Goal: Information Seeking & Learning: Learn about a topic

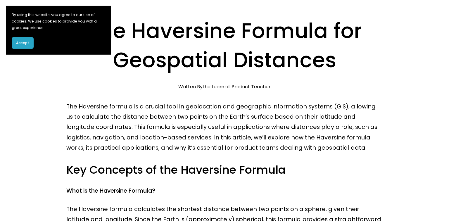
scroll to position [39, 0]
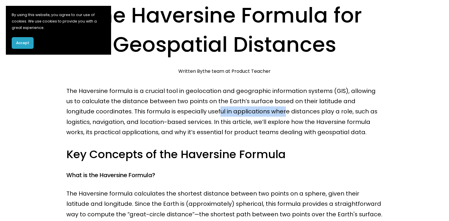
drag, startPoint x: 192, startPoint y: 112, endPoint x: 326, endPoint y: 119, distance: 134.1
click at [273, 119] on p "The Haversine formula is a crucial tool in geolocation and geographic informati…" at bounding box center [224, 112] width 317 height 52
click at [330, 119] on p "The Haversine formula is a crucial tool in geolocation and geographic informati…" at bounding box center [224, 112] width 317 height 52
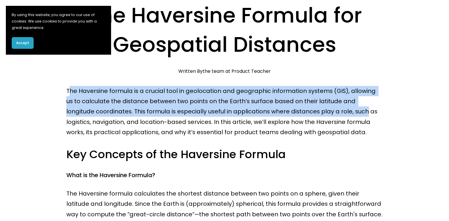
drag, startPoint x: 334, startPoint y: 113, endPoint x: 68, endPoint y: 94, distance: 266.9
click at [68, 94] on p "The Haversine formula is a crucial tool in geolocation and geographic informati…" at bounding box center [224, 112] width 317 height 52
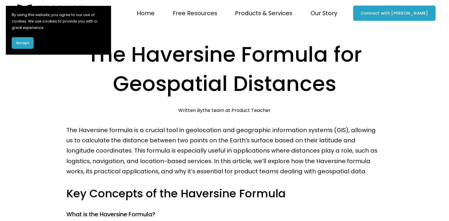
click at [176, 93] on h1 "The Haversine Formula for Geospatial Distances" at bounding box center [224, 69] width 317 height 58
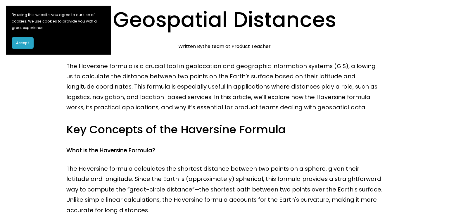
scroll to position [78, 0]
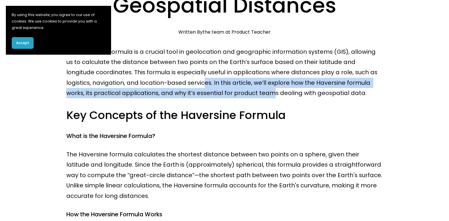
drag, startPoint x: 176, startPoint y: 85, endPoint x: 259, endPoint y: 98, distance: 83.5
click at [256, 97] on p "The Haversine formula is a crucial tool in geolocation and geographic informati…" at bounding box center [224, 73] width 317 height 52
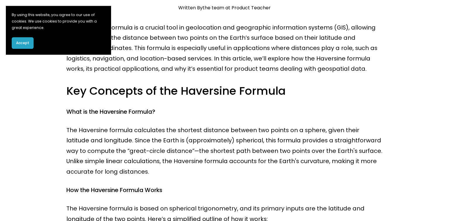
scroll to position [118, 0]
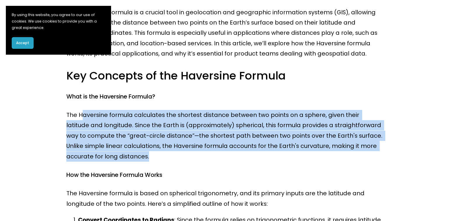
drag, startPoint x: 80, startPoint y: 119, endPoint x: 271, endPoint y: 167, distance: 196.4
click at [254, 161] on p "The Haversine formula calculates the shortest distance between two points on a …" at bounding box center [224, 136] width 317 height 52
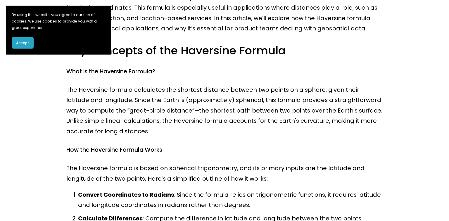
scroll to position [157, 0]
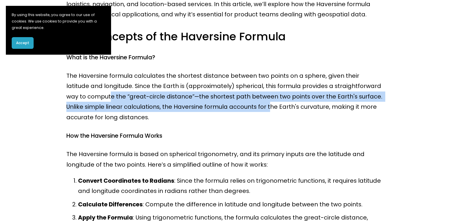
drag, startPoint x: 93, startPoint y: 99, endPoint x: 290, endPoint y: 108, distance: 196.5
click at [261, 107] on p "The Haversine formula calculates the shortest distance between two points on a …" at bounding box center [224, 97] width 317 height 52
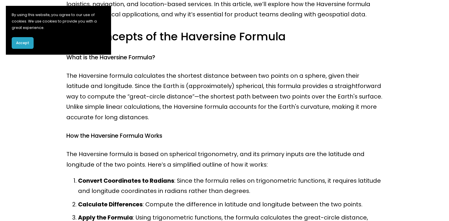
click at [311, 111] on p "The Haversine formula calculates the shortest distance between two points on a …" at bounding box center [224, 97] width 317 height 52
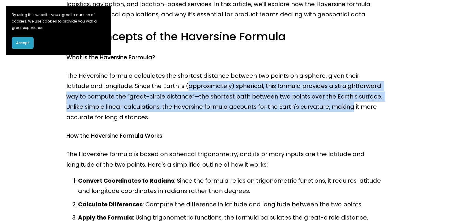
drag, startPoint x: 304, startPoint y: 111, endPoint x: 156, endPoint y: 84, distance: 150.6
click at [167, 87] on p "The Haversine formula calculates the shortest distance between two points on a …" at bounding box center [224, 97] width 317 height 52
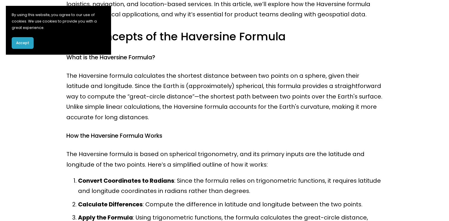
drag, startPoint x: 152, startPoint y: 83, endPoint x: 133, endPoint y: 87, distance: 19.8
click at [151, 83] on p "The Haversine formula calculates the shortest distance between two points on a …" at bounding box center [224, 97] width 317 height 52
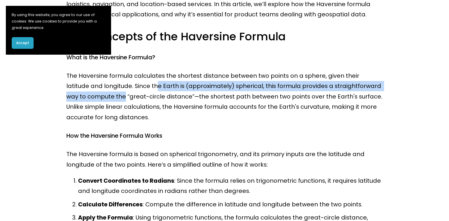
drag, startPoint x: 133, startPoint y: 87, endPoint x: 96, endPoint y: 104, distance: 40.3
click at [96, 104] on p "The Haversine formula calculates the shortest distance between two points on a …" at bounding box center [224, 97] width 317 height 52
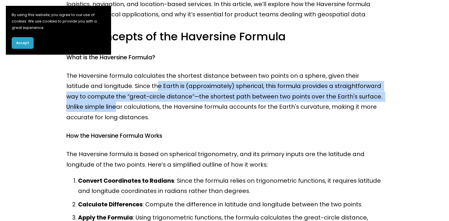
click at [92, 106] on p "The Haversine formula calculates the shortest distance between two points on a …" at bounding box center [224, 97] width 317 height 52
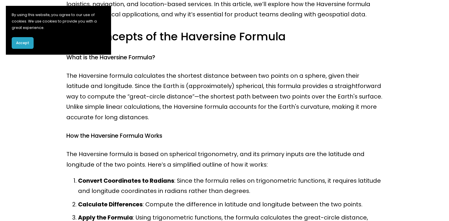
click at [104, 93] on p "The Haversine formula calculates the shortest distance between two points on a …" at bounding box center [224, 97] width 317 height 52
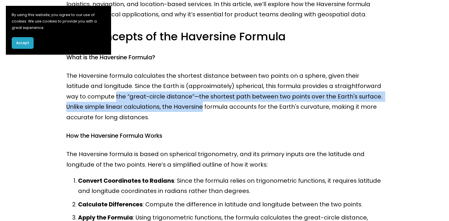
drag, startPoint x: 104, startPoint y: 93, endPoint x: 191, endPoint y: 105, distance: 88.3
click at [191, 105] on p "The Haversine formula calculates the shortest distance between two points on a …" at bounding box center [224, 97] width 317 height 52
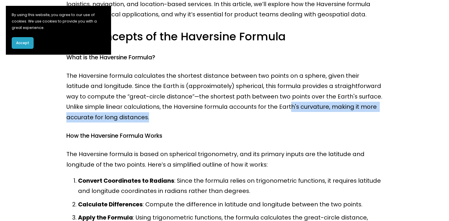
drag, startPoint x: 288, startPoint y: 114, endPoint x: 302, endPoint y: 114, distance: 14.3
click at [297, 114] on p "The Haversine formula calculates the shortest distance between two points on a …" at bounding box center [224, 97] width 317 height 52
click at [319, 109] on p "The Haversine formula calculates the shortest distance between two points on a …" at bounding box center [224, 97] width 317 height 52
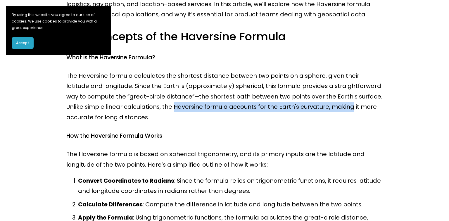
drag, startPoint x: 319, startPoint y: 109, endPoint x: 143, endPoint y: 105, distance: 175.8
click at [150, 105] on p "The Haversine formula calculates the shortest distance between two points on a …" at bounding box center [224, 97] width 317 height 52
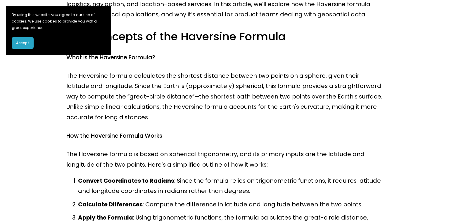
click at [140, 105] on p "The Haversine formula calculates the shortest distance between two points on a …" at bounding box center [224, 97] width 317 height 52
drag, startPoint x: 140, startPoint y: 105, endPoint x: 156, endPoint y: 105, distance: 16.1
click at [156, 105] on p "The Haversine formula calculates the shortest distance between two points on a …" at bounding box center [224, 97] width 317 height 52
click at [150, 106] on p "The Haversine formula calculates the shortest distance between two points on a …" at bounding box center [224, 97] width 317 height 52
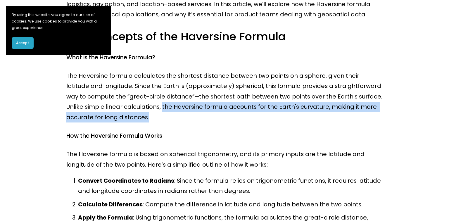
drag, startPoint x: 150, startPoint y: 106, endPoint x: 354, endPoint y: 120, distance: 204.6
click at [354, 120] on p "The Haversine formula calculates the shortest distance between two points on a …" at bounding box center [224, 97] width 317 height 52
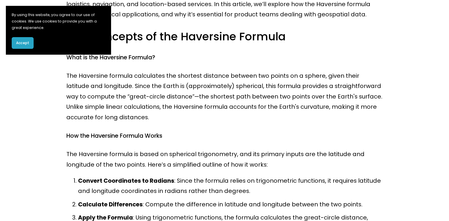
click at [354, 120] on p "The Haversine formula calculates the shortest distance between two points on a …" at bounding box center [224, 97] width 317 height 52
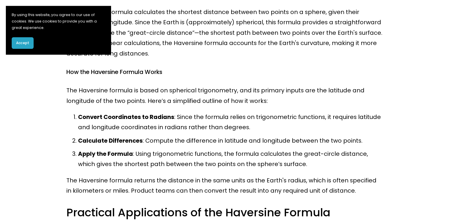
scroll to position [236, 0]
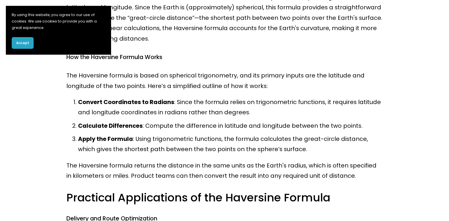
click at [81, 76] on p "The Haversine formula is based on spherical trigonometry, and its primary input…" at bounding box center [224, 80] width 317 height 21
click at [82, 77] on p "The Haversine formula is based on spherical trigonometry, and its primary input…" at bounding box center [224, 80] width 317 height 21
click at [135, 82] on p "The Haversine formula is based on spherical trigonometry, and its primary input…" at bounding box center [224, 80] width 317 height 21
click at [71, 87] on p "The Haversine formula is based on spherical trigonometry, and its primary input…" at bounding box center [224, 80] width 317 height 21
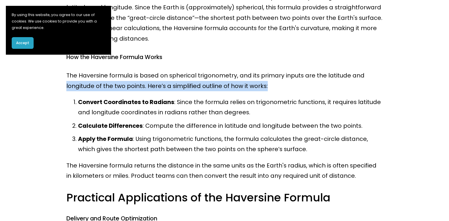
drag, startPoint x: 71, startPoint y: 87, endPoint x: 292, endPoint y: 87, distance: 220.5
click at [284, 87] on p "The Haversine formula is based on spherical trigonometry, and its primary input…" at bounding box center [224, 80] width 317 height 21
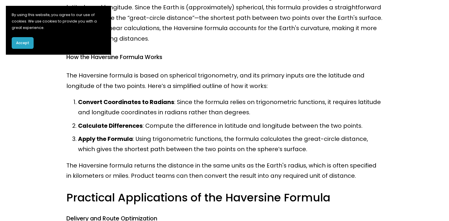
click at [299, 87] on p "The Haversine formula is based on spherical trigonometry, and its primary input…" at bounding box center [224, 80] width 317 height 21
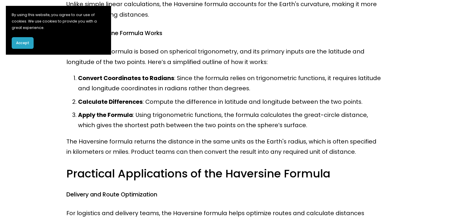
scroll to position [275, 0]
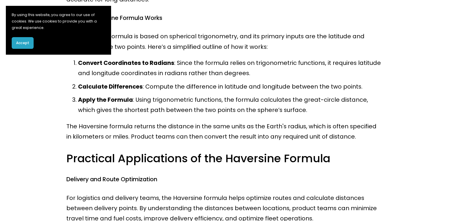
click at [154, 61] on strong "Convert Coordinates to Radians" at bounding box center [126, 63] width 96 height 8
click at [149, 67] on strong "Convert Coordinates to Radians" at bounding box center [126, 63] width 96 height 8
click at [96, 64] on strong "Convert Coordinates to Radians" at bounding box center [126, 63] width 96 height 8
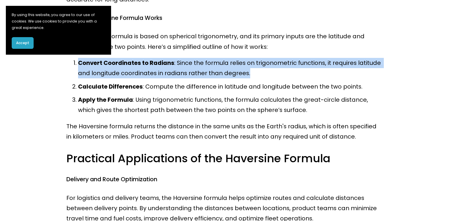
drag, startPoint x: 96, startPoint y: 64, endPoint x: 268, endPoint y: 73, distance: 172.8
click at [267, 73] on p "Convert Coordinates to Radians : Since the formula relies on trigonometric func…" at bounding box center [230, 68] width 305 height 21
click at [271, 73] on p "Convert Coordinates to Radians : Since the formula relies on trigonometric func…" at bounding box center [230, 68] width 305 height 21
drag, startPoint x: 244, startPoint y: 73, endPoint x: 83, endPoint y: 64, distance: 161.4
click at [83, 64] on p "Convert Coordinates to Radians : Since the formula relies on trigonometric func…" at bounding box center [230, 68] width 305 height 21
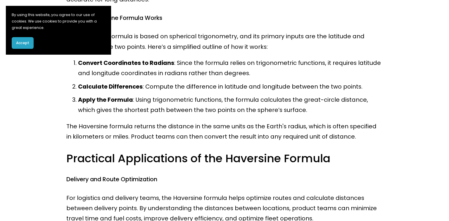
click at [91, 88] on strong "Calculate Differences" at bounding box center [110, 86] width 65 height 8
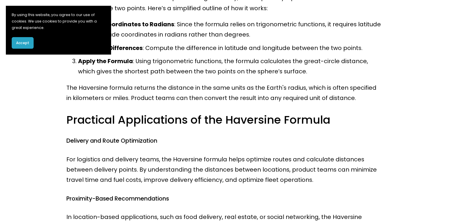
scroll to position [314, 0]
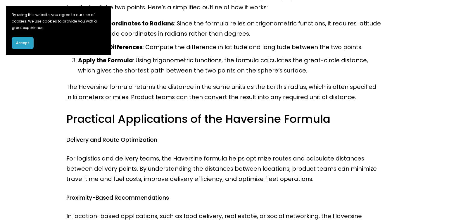
click at [76, 88] on p "The Haversine formula returns the distance in the same units as the Earth's rad…" at bounding box center [224, 92] width 317 height 21
click at [119, 88] on p "The Haversine formula returns the distance in the same units as the Earth's rad…" at bounding box center [224, 92] width 317 height 21
click at [102, 89] on p "The Haversine formula returns the distance in the same units as the Earth's rad…" at bounding box center [224, 92] width 317 height 21
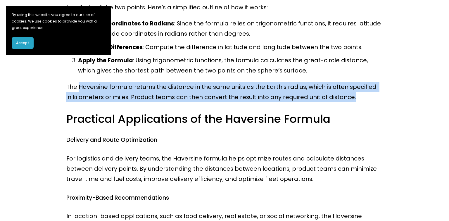
drag, startPoint x: 102, startPoint y: 89, endPoint x: 349, endPoint y: 99, distance: 247.3
click at [349, 99] on p "The Haversine formula returns the distance in the same units as the Earth's rad…" at bounding box center [224, 92] width 317 height 21
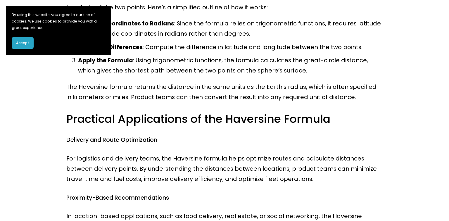
click at [352, 99] on p "The Haversine formula returns the distance in the same units as the Earth's rad…" at bounding box center [224, 92] width 317 height 21
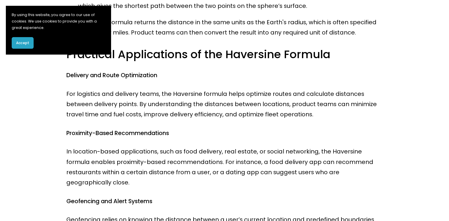
scroll to position [393, 0]
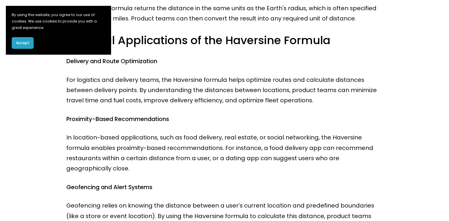
click at [71, 84] on p "For logistics and delivery teams, the Haversine formula helps optimize routes a…" at bounding box center [224, 90] width 317 height 31
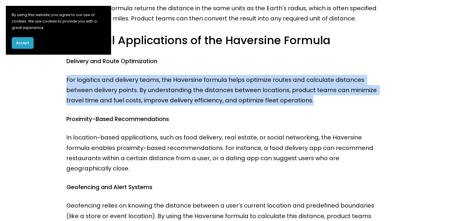
drag, startPoint x: 71, startPoint y: 84, endPoint x: 320, endPoint y: 97, distance: 249.5
click at [315, 97] on p "For logistics and delivery teams, the Haversine formula helps optimize routes a…" at bounding box center [224, 90] width 317 height 31
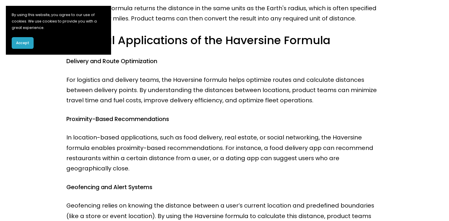
click at [320, 97] on p "For logistics and delivery teams, the Haversine formula helps optimize routes a…" at bounding box center [224, 90] width 317 height 31
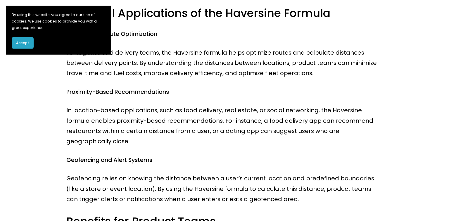
scroll to position [432, 0]
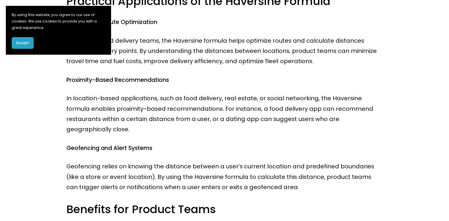
click at [74, 100] on p "In location-based applications, such as food delivery, real estate, or social n…" at bounding box center [224, 114] width 317 height 42
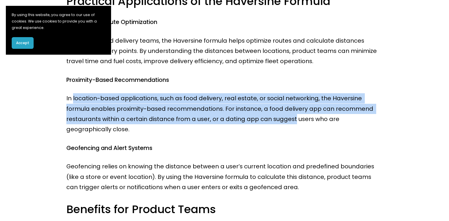
drag, startPoint x: 74, startPoint y: 100, endPoint x: 254, endPoint y: 125, distance: 182.1
click at [252, 124] on p "In location-based applications, such as food delivery, real estate, or social n…" at bounding box center [224, 114] width 317 height 42
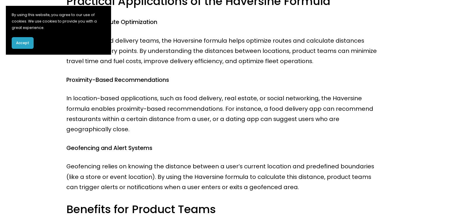
click at [254, 125] on div "The Haversine formula is a crucial tool in geolocation and geographic informati…" at bounding box center [224, 219] width 317 height 1052
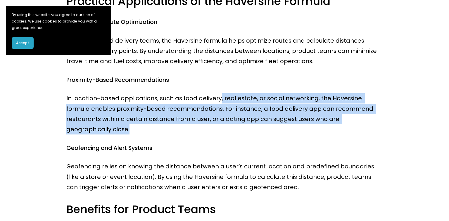
drag, startPoint x: 287, startPoint y: 126, endPoint x: 211, endPoint y: 91, distance: 83.0
click at [215, 93] on div "The Haversine formula is a crucial tool in geolocation and geographic informati…" at bounding box center [224, 219] width 317 height 1052
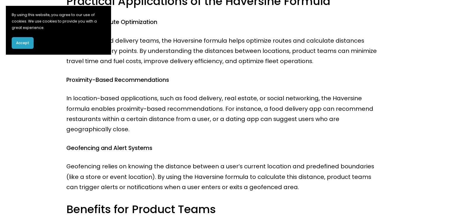
drag, startPoint x: 211, startPoint y: 91, endPoint x: 170, endPoint y: 91, distance: 41.2
click at [211, 91] on div "The Haversine formula is a crucial tool in geolocation and geographic informati…" at bounding box center [224, 219] width 317 height 1052
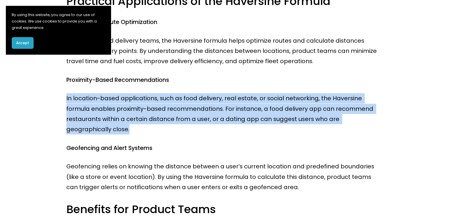
drag, startPoint x: 155, startPoint y: 91, endPoint x: 209, endPoint y: 132, distance: 68.2
click at [195, 132] on div "The Haversine formula is a crucial tool in geolocation and geographic informati…" at bounding box center [224, 219] width 317 height 1052
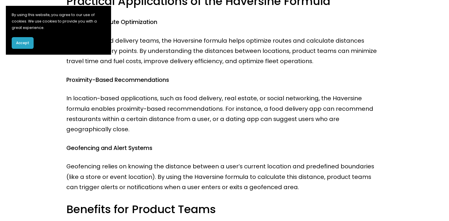
click at [211, 132] on div "The Haversine formula is a crucial tool in geolocation and geographic informati…" at bounding box center [224, 219] width 317 height 1052
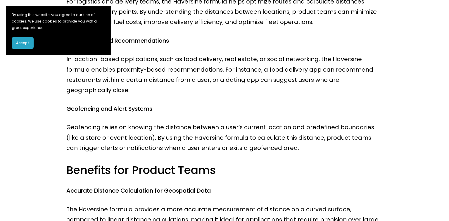
scroll to position [511, 0]
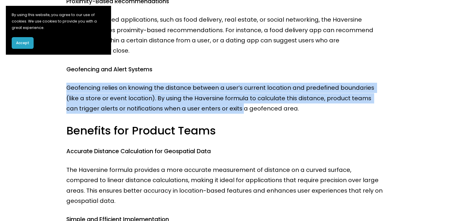
drag, startPoint x: 72, startPoint y: 72, endPoint x: 239, endPoint y: 104, distance: 170.1
click at [230, 103] on div "The Haversine formula is a crucial tool in geolocation and geographic informati…" at bounding box center [224, 140] width 317 height 1052
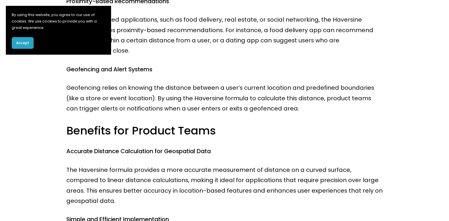
click at [240, 105] on div "The Haversine formula is a crucial tool in geolocation and geographic informati…" at bounding box center [224, 140] width 317 height 1052
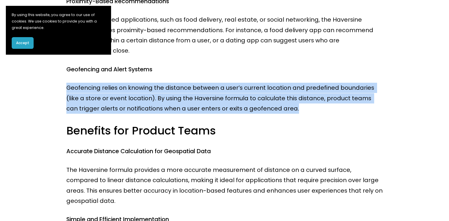
drag, startPoint x: 250, startPoint y: 108, endPoint x: 277, endPoint y: 68, distance: 47.9
click at [277, 68] on div "The Haversine formula is a crucial tool in geolocation and geographic informati…" at bounding box center [224, 140] width 317 height 1052
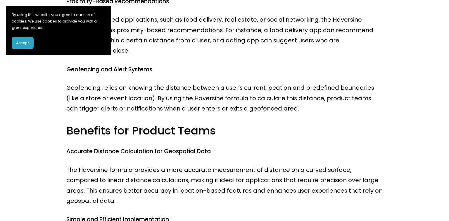
click at [278, 67] on div "The Haversine formula is a crucial tool in geolocation and geographic informati…" at bounding box center [224, 140] width 317 height 1052
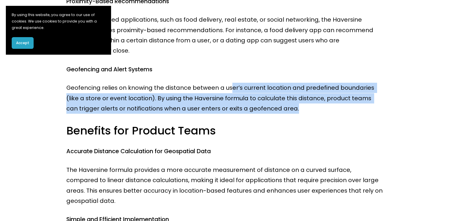
drag, startPoint x: 230, startPoint y: 73, endPoint x: 320, endPoint y: 106, distance: 95.3
click at [315, 106] on div "The Haversine formula is a crucial tool in geolocation and geographic informati…" at bounding box center [224, 140] width 317 height 1052
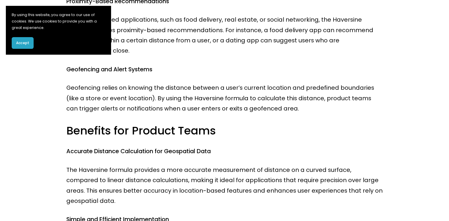
click at [322, 106] on div "The Haversine formula is a crucial tool in geolocation and geographic informati…" at bounding box center [224, 140] width 317 height 1052
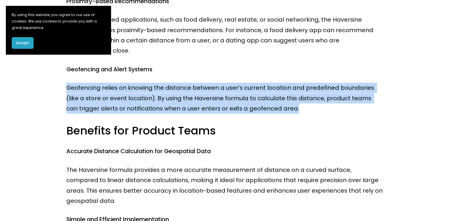
drag, startPoint x: 297, startPoint y: 105, endPoint x: 238, endPoint y: 69, distance: 69.1
click at [238, 69] on div "The Haversine formula is a crucial tool in geolocation and geographic informati…" at bounding box center [224, 140] width 317 height 1052
drag, startPoint x: 236, startPoint y: 66, endPoint x: 335, endPoint y: 108, distance: 108.0
click at [333, 107] on div "The Haversine formula is a crucial tool in geolocation and geographic informati…" at bounding box center [224, 140] width 317 height 1052
click at [336, 108] on div "The Haversine formula is a crucial tool in geolocation and geographic informati…" at bounding box center [224, 140] width 317 height 1052
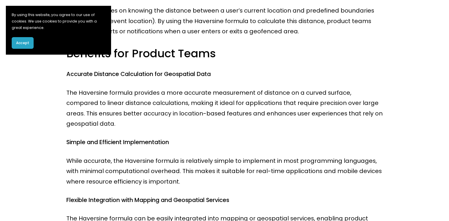
scroll to position [590, 0]
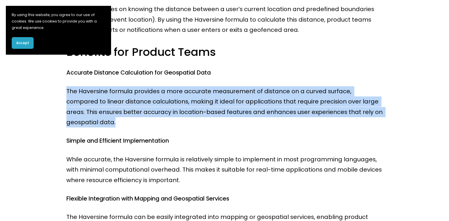
drag, startPoint x: 125, startPoint y: 75, endPoint x: 288, endPoint y: 113, distance: 167.4
click at [288, 113] on div "The Haversine formula is a crucial tool in geolocation and geographic informati…" at bounding box center [224, 62] width 317 height 1052
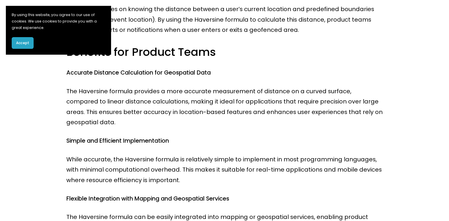
click at [301, 114] on p "The Haversine formula provides a more accurate measurement of distance on a cur…" at bounding box center [224, 107] width 317 height 42
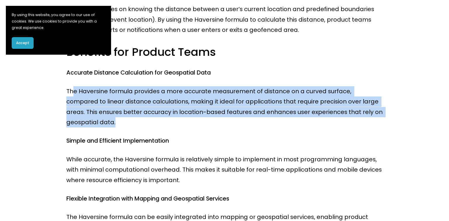
drag, startPoint x: 74, startPoint y: 81, endPoint x: 329, endPoint y: 125, distance: 258.9
click at [325, 123] on div "The Haversine formula is a crucial tool in geolocation and geographic informati…" at bounding box center [224, 62] width 317 height 1052
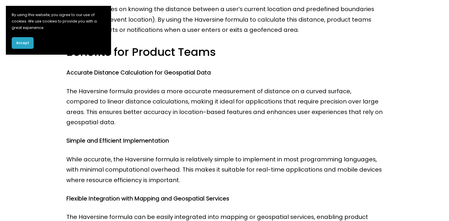
click at [330, 125] on div "The Haversine formula is a crucial tool in geolocation and geographic informati…" at bounding box center [224, 62] width 317 height 1052
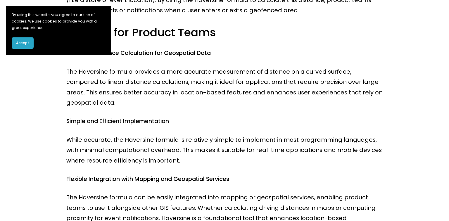
scroll to position [629, 0]
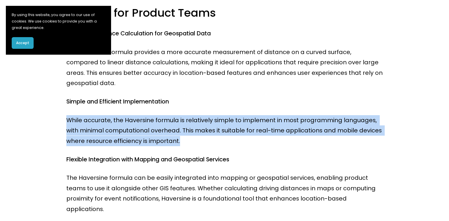
drag, startPoint x: 78, startPoint y: 105, endPoint x: 205, endPoint y: 133, distance: 130.1
click at [195, 132] on div "The Haversine formula is a crucial tool in geolocation and geographic informati…" at bounding box center [224, 22] width 317 height 1052
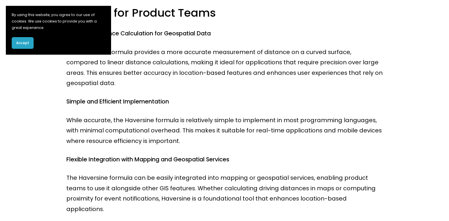
click at [220, 135] on p "While accurate, the Haversine formula is relatively simple to implement in most…" at bounding box center [224, 130] width 317 height 31
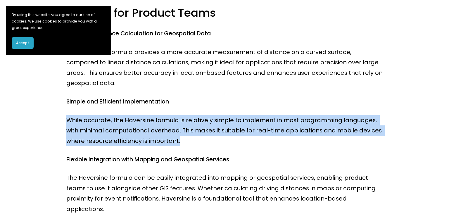
drag, startPoint x: 232, startPoint y: 132, endPoint x: 275, endPoint y: 96, distance: 56.5
click at [275, 96] on div "The Haversine formula is a crucial tool in geolocation and geographic informati…" at bounding box center [224, 22] width 317 height 1052
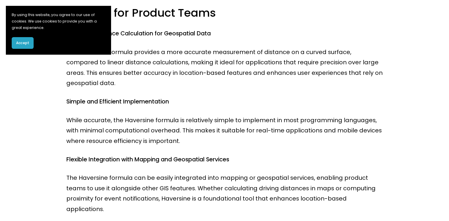
click at [288, 85] on div "The Haversine formula is a crucial tool in geolocation and geographic informati…" at bounding box center [224, 22] width 317 height 1052
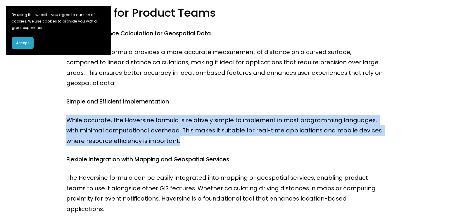
drag, startPoint x: 252, startPoint y: 92, endPoint x: 159, endPoint y: 134, distance: 102.4
click at [159, 133] on div "The Haversine formula is a crucial tool in geolocation and geographic informati…" at bounding box center [224, 22] width 317 height 1052
click at [158, 134] on p "While accurate, the Haversine formula is relatively simple to implement in most…" at bounding box center [224, 130] width 317 height 31
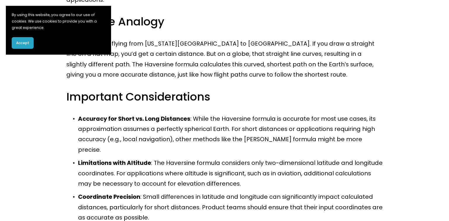
scroll to position [825, 0]
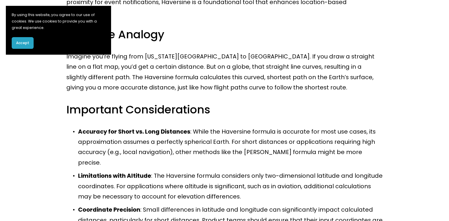
click at [201, 127] on p "Accuracy for Short vs. Long Distances : While the Haversine formula is accurate…" at bounding box center [230, 148] width 305 height 42
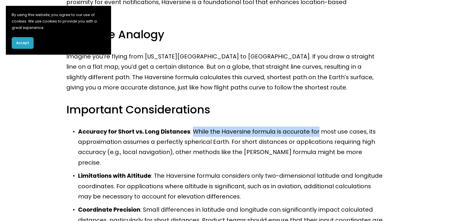
drag, startPoint x: 201, startPoint y: 112, endPoint x: 322, endPoint y: 113, distance: 121.1
click at [322, 127] on p "Accuracy for Short vs. Long Distances : While the Haversine formula is accurate…" at bounding box center [230, 148] width 305 height 42
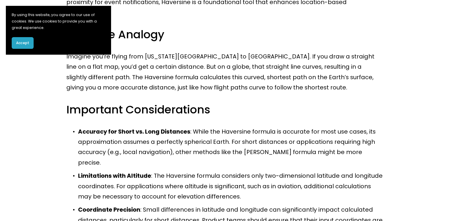
click at [346, 127] on p "Accuracy for Short vs. Long Distances : While the Haversine formula is accurate…" at bounding box center [230, 148] width 305 height 42
click at [363, 127] on p "Accuracy for Short vs. Long Distances : While the Haversine formula is accurate…" at bounding box center [230, 148] width 305 height 42
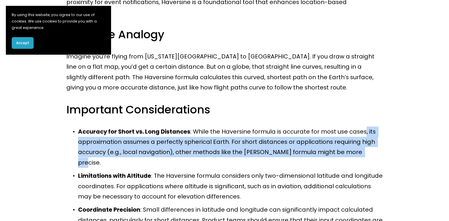
drag, startPoint x: 363, startPoint y: 115, endPoint x: 381, endPoint y: 127, distance: 21.3
click at [381, 127] on p "Accuracy for Short vs. Long Distances : While the Haversine formula is accurate…" at bounding box center [230, 148] width 305 height 42
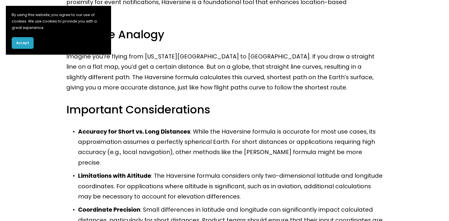
click at [381, 127] on p "Accuracy for Short vs. Long Distances : While the Haversine formula is accurate…" at bounding box center [230, 148] width 305 height 42
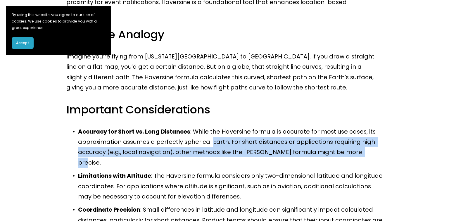
drag, startPoint x: 363, startPoint y: 128, endPoint x: 209, endPoint y: 118, distance: 154.2
click at [209, 127] on p "Accuracy for Short vs. Long Distances : While the Haversine formula is accurate…" at bounding box center [230, 148] width 305 height 42
click at [212, 127] on p "Accuracy for Short vs. Long Distances : While the Haversine formula is accurate…" at bounding box center [230, 148] width 305 height 42
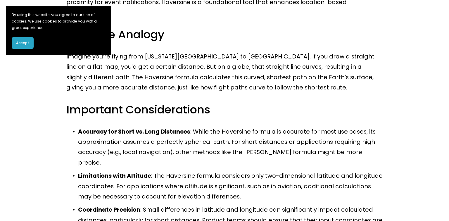
click at [228, 127] on p "Accuracy for Short vs. Long Distances : While the Haversine formula is accurate…" at bounding box center [230, 148] width 305 height 42
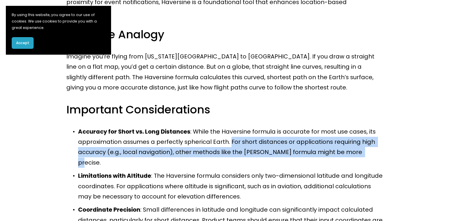
drag, startPoint x: 228, startPoint y: 120, endPoint x: 355, endPoint y: 137, distance: 128.4
click at [352, 137] on ul "Accuracy for Short vs. Long Distances : While the Haversine formula is accurate…" at bounding box center [224, 181] width 317 height 109
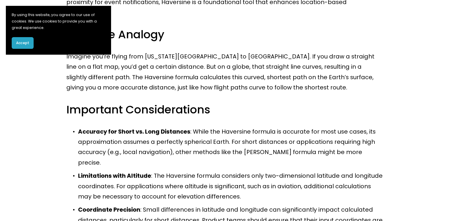
click at [355, 137] on ul "Accuracy for Short vs. Long Distances : While the Haversine formula is accurate…" at bounding box center [224, 181] width 317 height 109
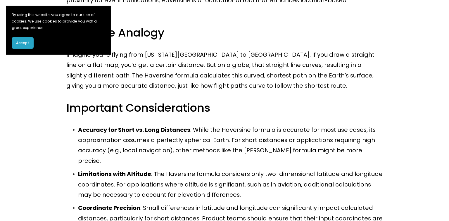
scroll to position [865, 0]
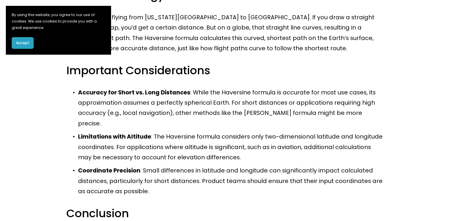
click at [174, 89] on p "Accuracy for Short vs. Long Distances : While the Haversine formula is accurate…" at bounding box center [230, 108] width 305 height 42
click at [93, 132] on strong "Limitations with Altitude" at bounding box center [114, 136] width 73 height 8
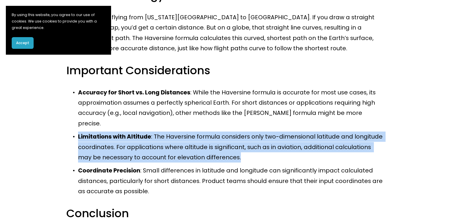
drag, startPoint x: 93, startPoint y: 107, endPoint x: 249, endPoint y: 129, distance: 157.4
click at [241, 132] on p "Limitations with Altitude : The Haversine formula considers only two-dimensiona…" at bounding box center [230, 147] width 305 height 31
click at [249, 132] on p "Limitations with Altitude : The Haversine formula considers only two-dimensiona…" at bounding box center [230, 147] width 305 height 31
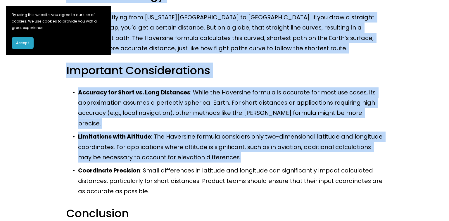
drag, startPoint x: 238, startPoint y: 127, endPoint x: 50, endPoint y: 100, distance: 189.9
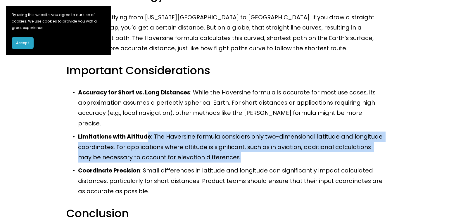
drag, startPoint x: 147, startPoint y: 101, endPoint x: 267, endPoint y: 127, distance: 122.5
click at [266, 132] on p "Limitations with Altitude : The Haversine formula considers only two-dimensiona…" at bounding box center [230, 147] width 305 height 31
drag, startPoint x: 274, startPoint y: 128, endPoint x: 283, endPoint y: 128, distance: 8.5
click at [275, 132] on p "Limitations with Altitude : The Haversine formula considers only two-dimensiona…" at bounding box center [230, 147] width 305 height 31
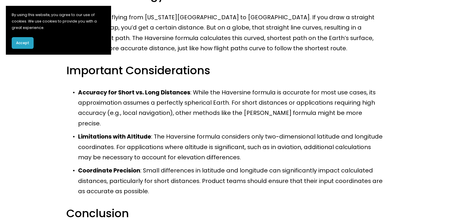
click at [122, 132] on p "Limitations with Altitude : The Haversine formula considers only two-dimensiona…" at bounding box center [230, 147] width 305 height 31
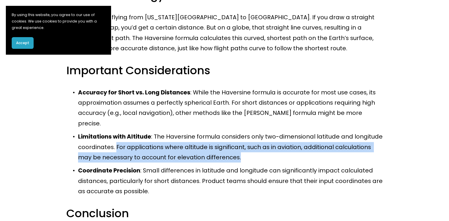
drag, startPoint x: 122, startPoint y: 118, endPoint x: 286, endPoint y: 124, distance: 163.6
click at [266, 132] on p "Limitations with Altitude : The Haversine formula considers only two-dimensiona…" at bounding box center [230, 147] width 305 height 31
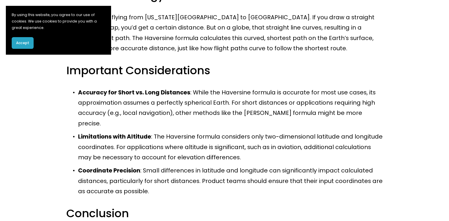
click at [289, 132] on p "Limitations with Altitude : The Haversine formula considers only two-dimensiona…" at bounding box center [230, 147] width 305 height 31
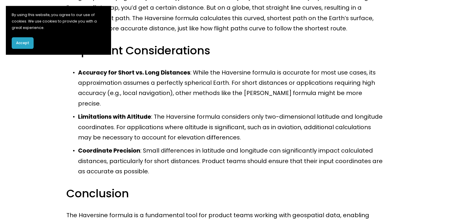
scroll to position [904, 0]
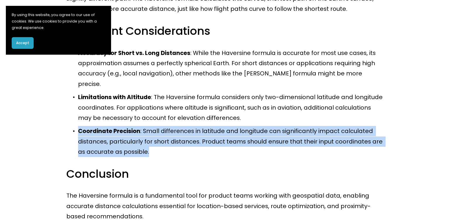
drag, startPoint x: 111, startPoint y: 93, endPoint x: 254, endPoint y: 123, distance: 146.2
click at [247, 122] on ul "Accuracy for Short vs. Long Distances : While the Haversine formula is accurate…" at bounding box center [224, 102] width 317 height 109
click at [259, 126] on p "Coordinate Precision : Small differences in latitude and longitude can signific…" at bounding box center [230, 141] width 305 height 31
drag, startPoint x: 269, startPoint y: 123, endPoint x: 309, endPoint y: 80, distance: 59.2
click at [307, 82] on ul "Accuracy for Short vs. Long Distances : While the Haversine formula is accurate…" at bounding box center [224, 102] width 317 height 109
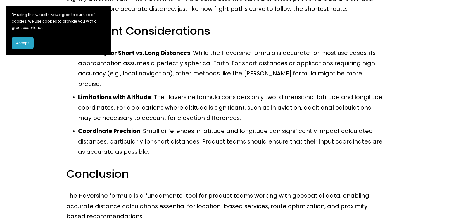
click at [309, 92] on p "Limitations with Altitude : The Haversine formula considers only two-dimensiona…" at bounding box center [230, 107] width 305 height 31
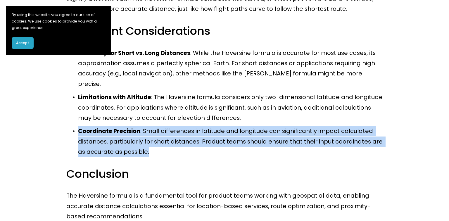
drag, startPoint x: 265, startPoint y: 96, endPoint x: 224, endPoint y: 128, distance: 52.3
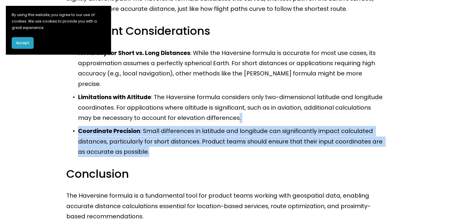
drag, startPoint x: 254, startPoint y: 104, endPoint x: 287, endPoint y: 85, distance: 38.1
drag, startPoint x: 287, startPoint y: 84, endPoint x: 272, endPoint y: 129, distance: 47.3
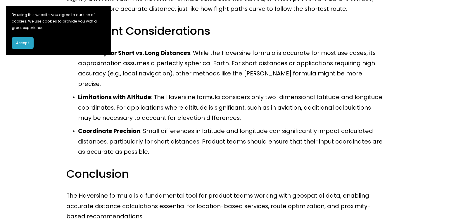
click at [209, 126] on p "Coordinate Precision : Small differences in latitude and longitude can signific…" at bounding box center [230, 141] width 305 height 31
drag, startPoint x: 209, startPoint y: 114, endPoint x: 206, endPoint y: 123, distance: 9.4
click at [207, 126] on p "Coordinate Precision : Small differences in latitude and longitude can signific…" at bounding box center [230, 141] width 305 height 31
click at [206, 126] on p "Coordinate Precision : Small differences in latitude and longitude can signific…" at bounding box center [230, 141] width 305 height 31
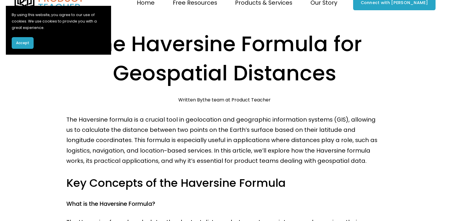
scroll to position [0, 0]
